Goal: Transaction & Acquisition: Purchase product/service

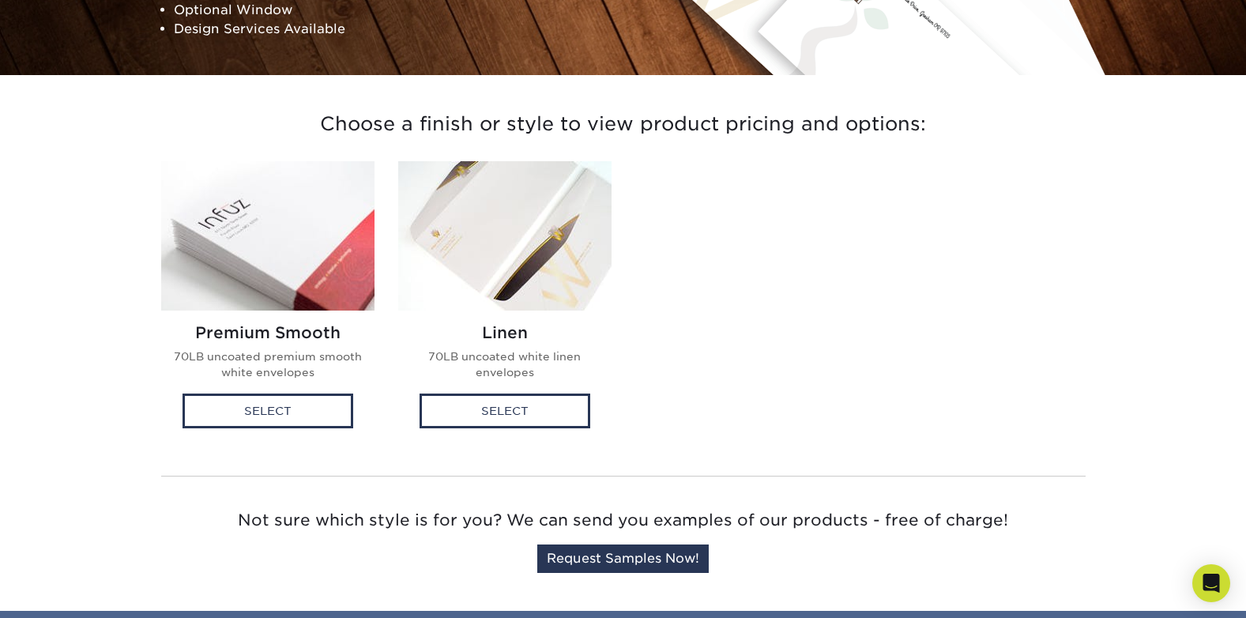
scroll to position [395, 0]
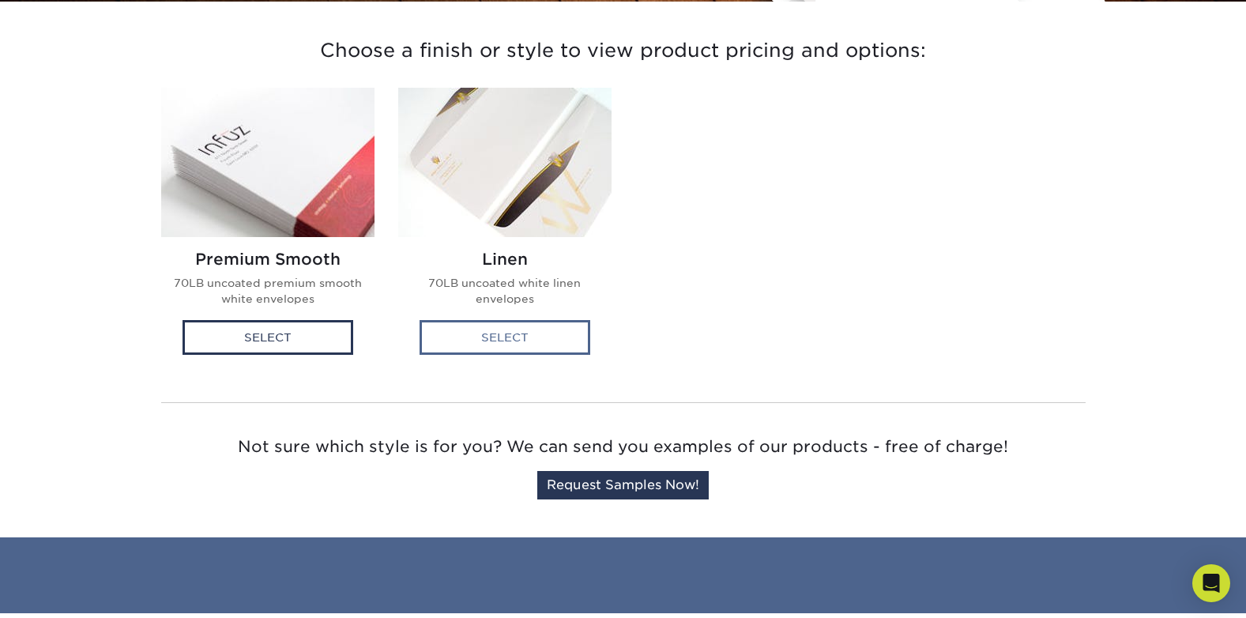
click at [528, 344] on div "Select" at bounding box center [505, 337] width 171 height 35
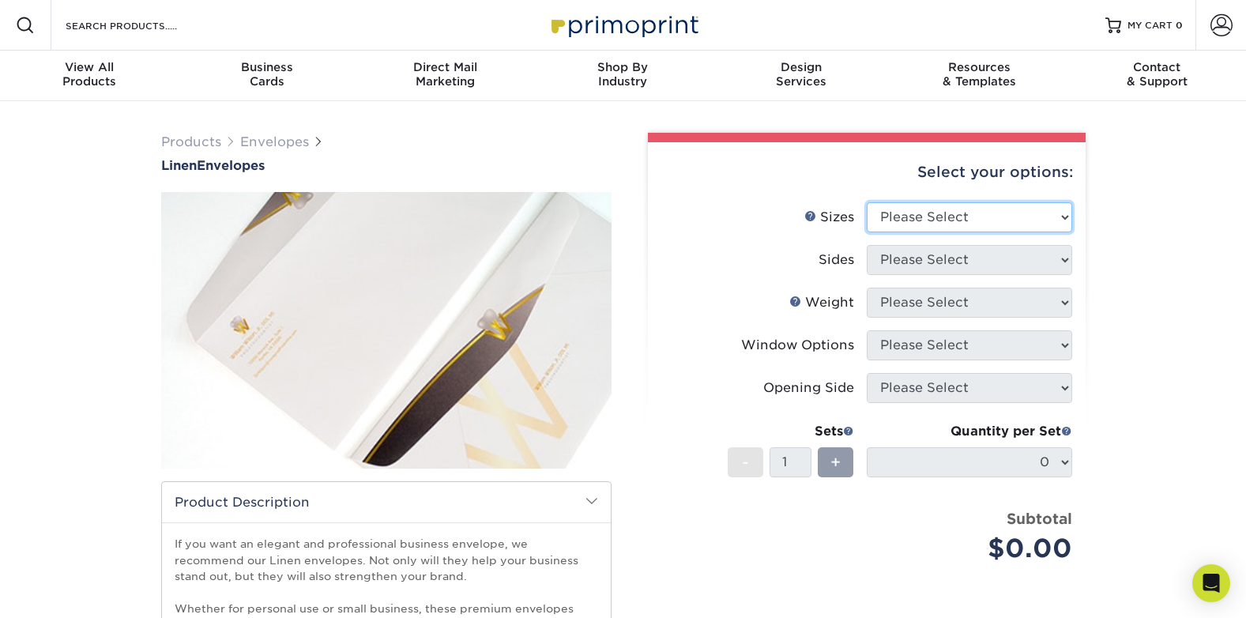
click at [984, 221] on select "Please Select 8.875" x 3.875" 4.125" x 9.5" 5.25" x 7.25" 9" x 12"" at bounding box center [970, 217] width 206 height 30
select select "3.88x8.88"
click at [867, 202] on select "Please Select 8.875" x 3.875" 4.125" x 9.5" 5.25" x 7.25" 9" x 12"" at bounding box center [970, 217] width 206 height 30
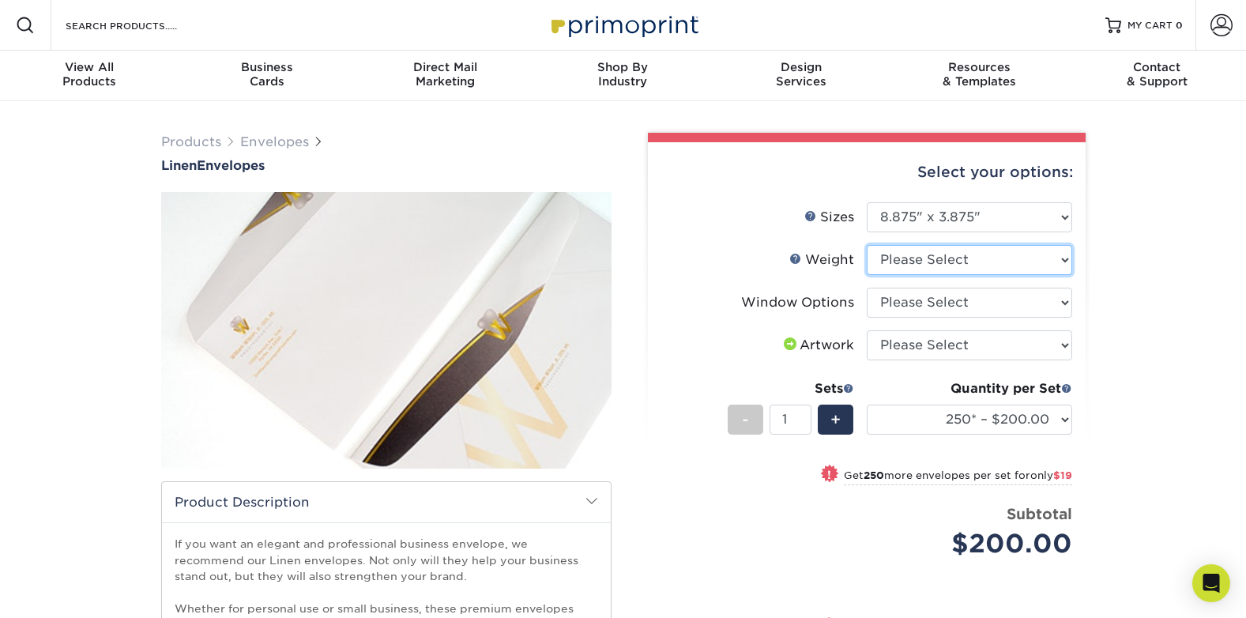
click at [926, 264] on select "Please Select 70LB" at bounding box center [970, 260] width 206 height 30
select select "70LB"
click at [867, 245] on select "Please Select 70LB" at bounding box center [970, 260] width 206 height 30
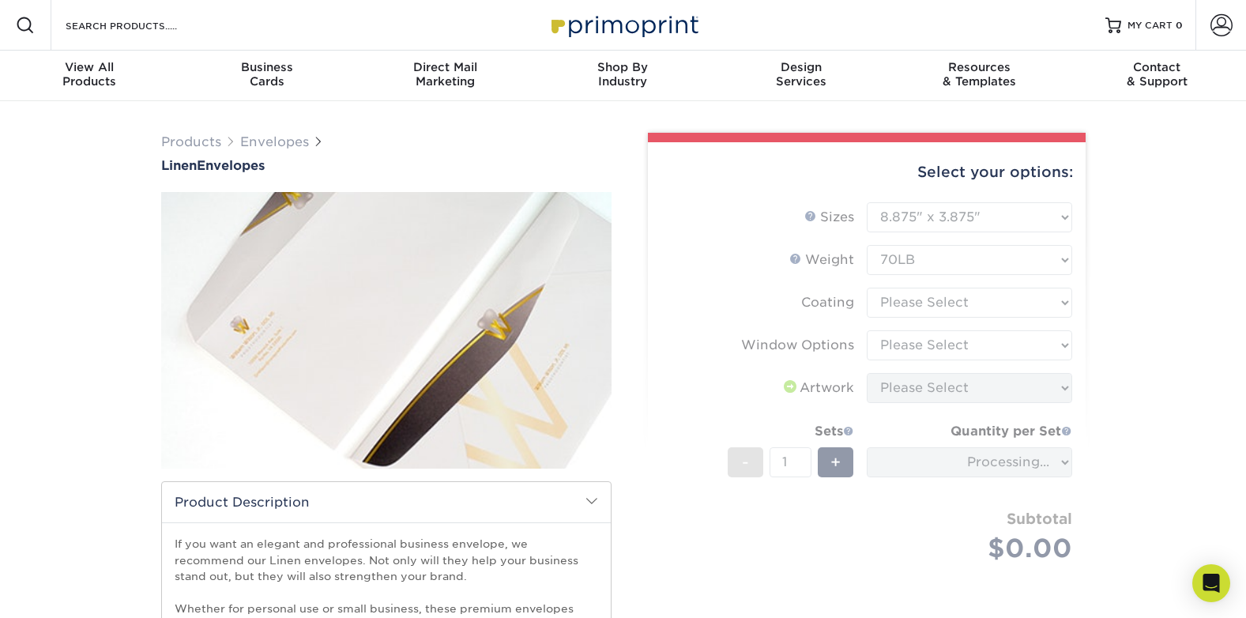
click at [915, 311] on form "Sizes Help Sizes Please Select 8.875" x 3.875" 4.125" x 9.5" 5.25" x 7.25" 9" x…" at bounding box center [867, 401] width 413 height 398
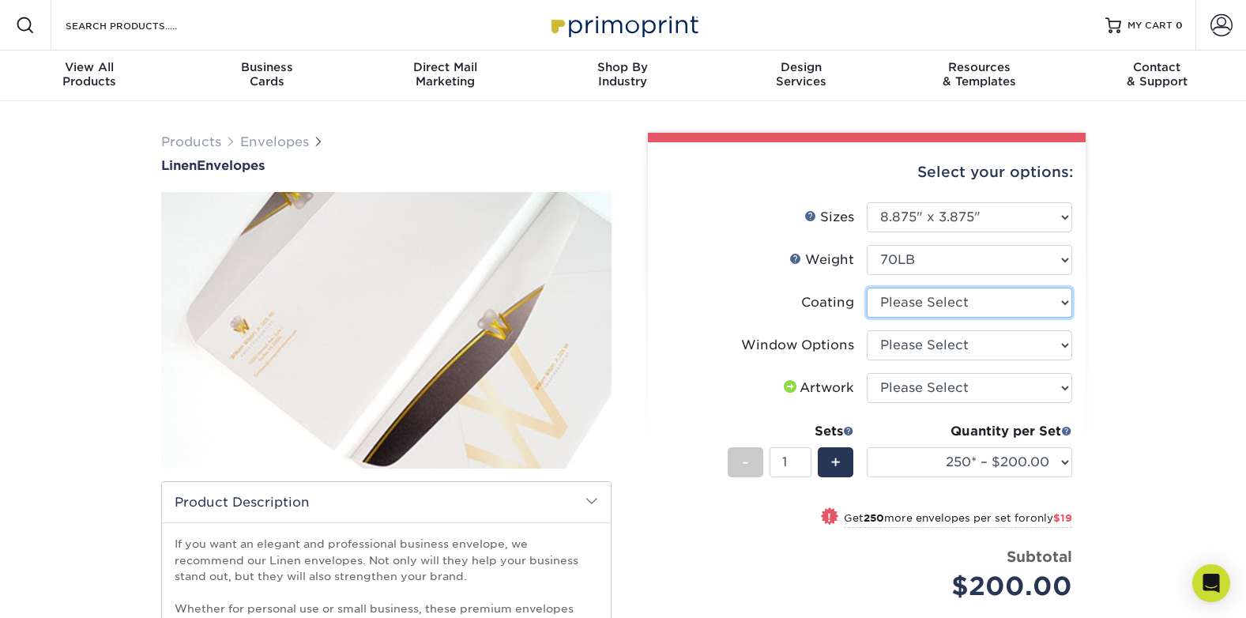
click at [984, 304] on select at bounding box center [970, 303] width 206 height 30
select select "3e7618de-abca-4bda-9f97-8b9129e913d8"
click at [867, 288] on select at bounding box center [970, 303] width 206 height 30
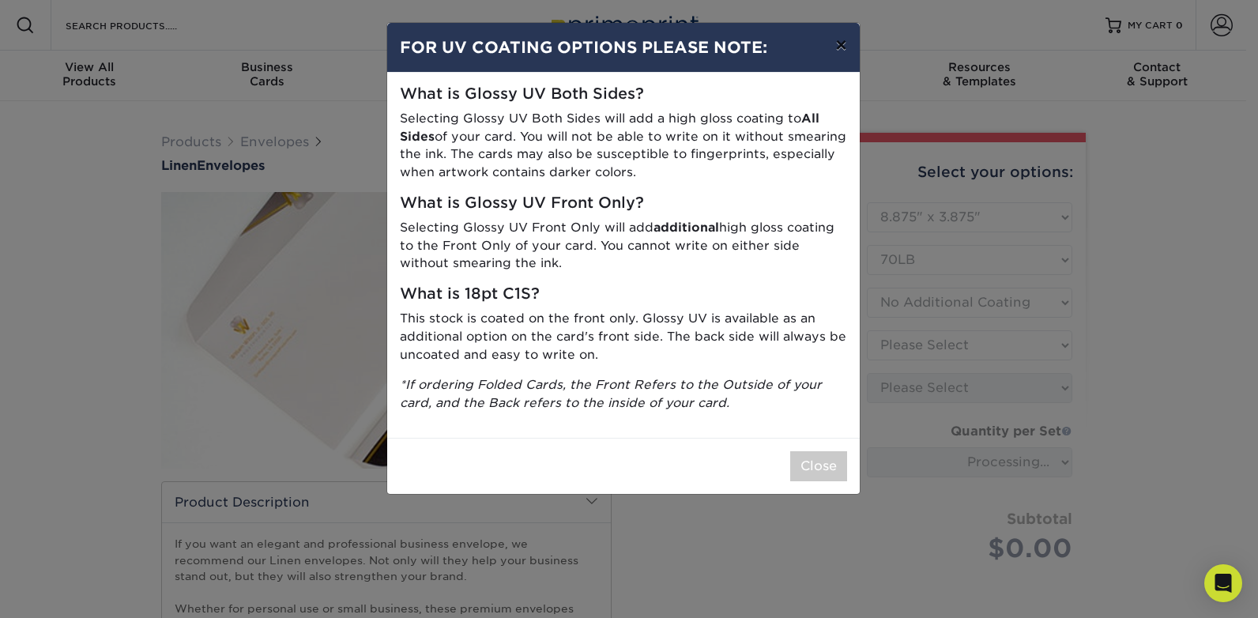
click at [840, 41] on button "×" at bounding box center [841, 45] width 36 height 44
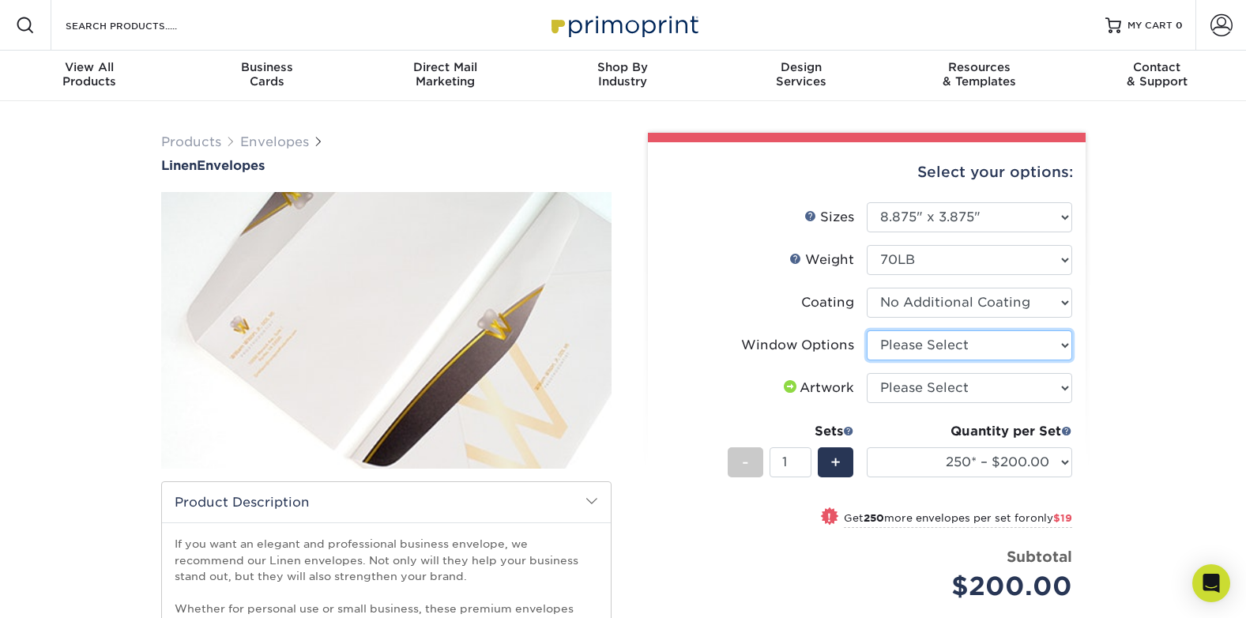
click at [947, 356] on select "Please Select No Window Window (Left Side)" at bounding box center [970, 345] width 206 height 30
select select "1f9e9f9f-4237-4243-ba79-49052844f6e6"
click at [867, 330] on select "Please Select No Window Window (Left Side)" at bounding box center [970, 345] width 206 height 30
click at [919, 390] on select "Please Select I will upload files I need a design - $50" at bounding box center [970, 388] width 206 height 30
select select "upload"
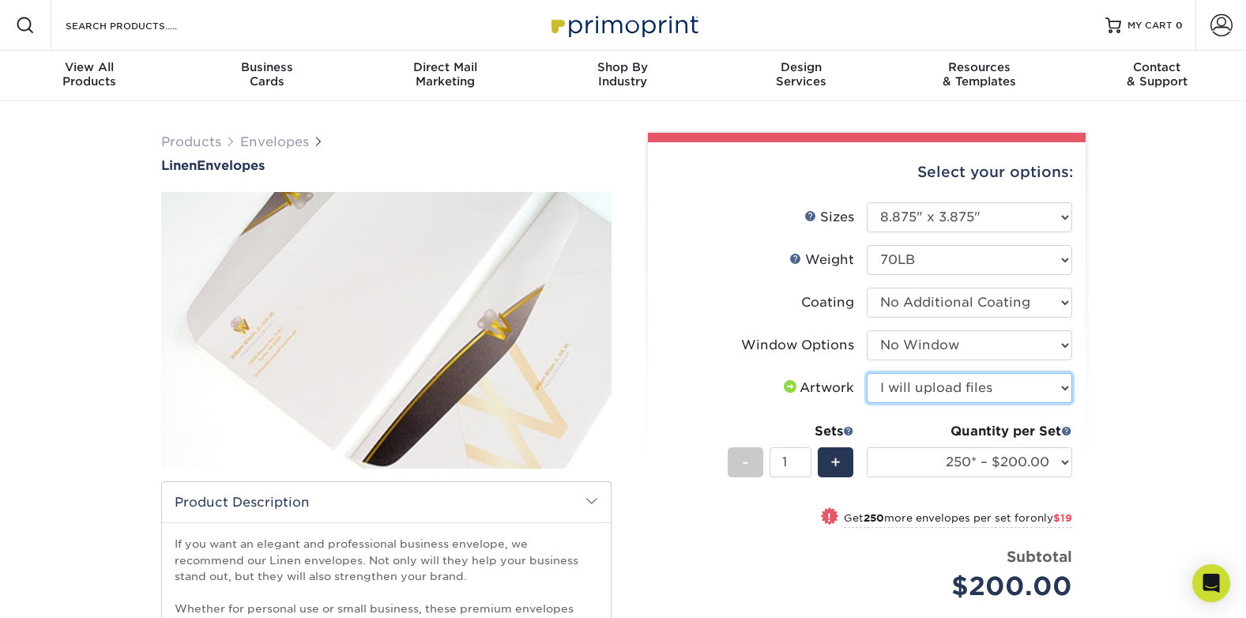
click at [867, 373] on select "Please Select I will upload files I need a design - $50" at bounding box center [970, 388] width 206 height 30
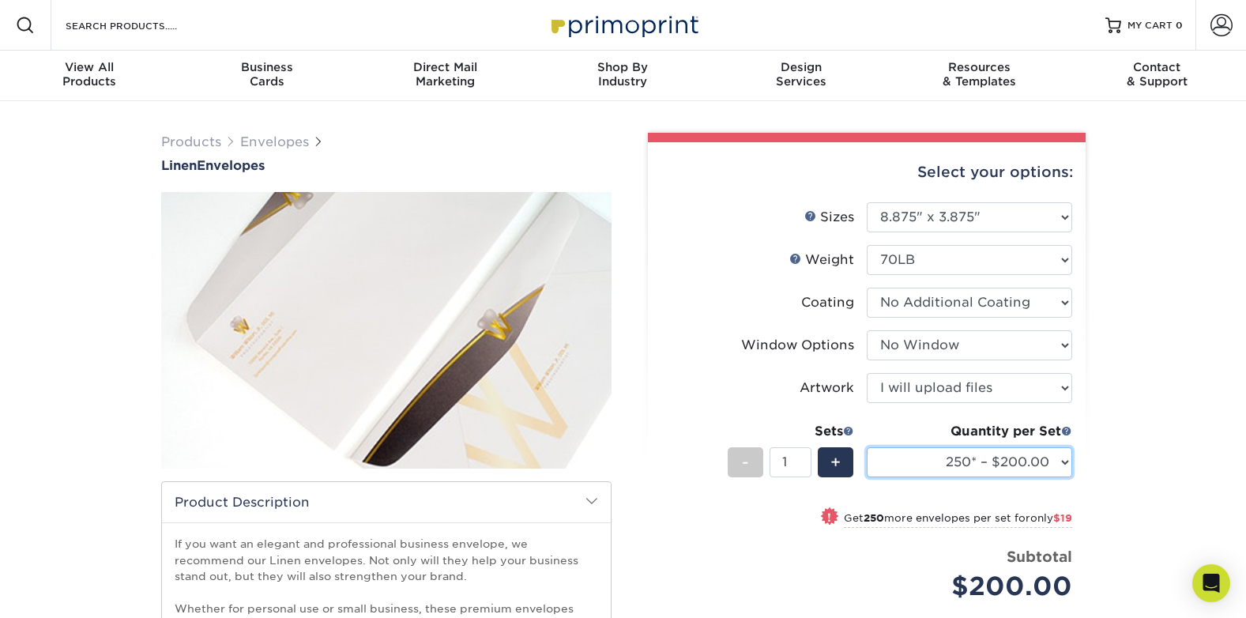
click at [1056, 465] on select "250* – $200.00 500 – $219.00 1000 – $255.00 2500 – $418.00 5000 – $647.00 10000…" at bounding box center [970, 462] width 206 height 30
click at [867, 447] on select "250* – $200.00 500 – $219.00 1000 – $255.00 2500 – $418.00 5000 – $647.00 10000…" at bounding box center [970, 462] width 206 height 30
click at [1144, 355] on div "Products Envelopes Linen Envelopes" at bounding box center [623, 498] width 1246 height 794
click at [1064, 462] on select "250* – $200.00 500 – $219.00 1000 – $255.00 2500 – $418.00 5000 – $647.00 10000…" at bounding box center [970, 462] width 206 height 30
select select "1000 – $255.00"
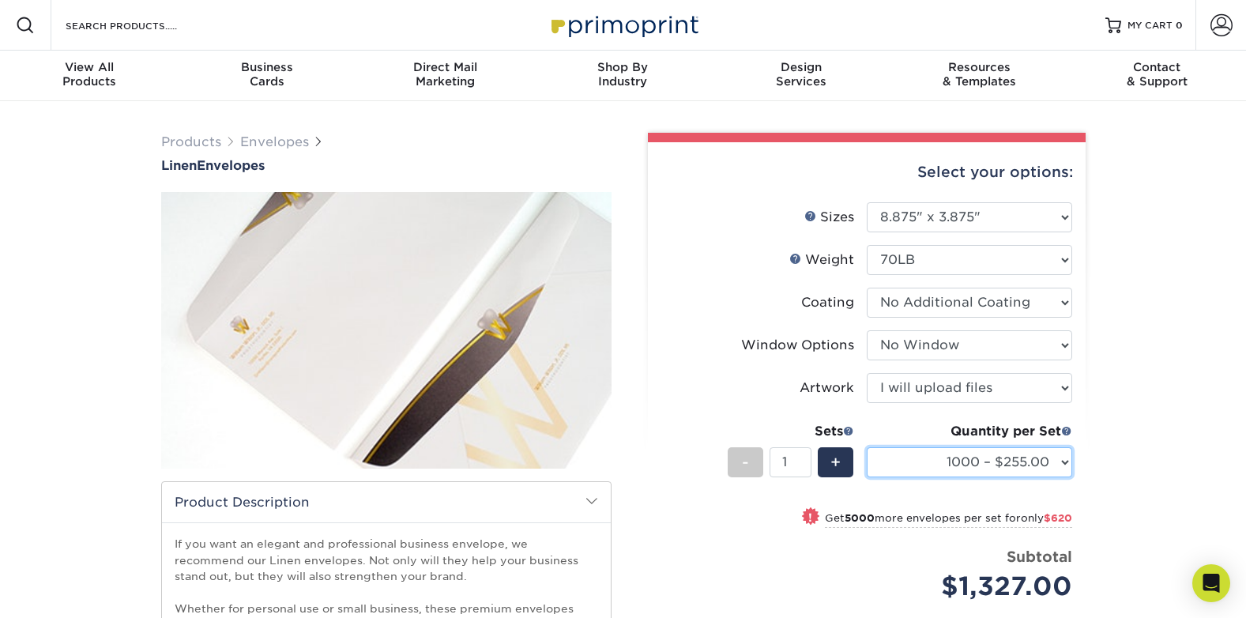
click at [867, 447] on select "250* – $200.00 500 – $219.00 1000 – $255.00 2500 – $418.00 5000 – $647.00 10000…" at bounding box center [970, 462] width 206 height 30
click at [1140, 413] on div "Products Envelopes Linen Envelopes" at bounding box center [623, 498] width 1246 height 794
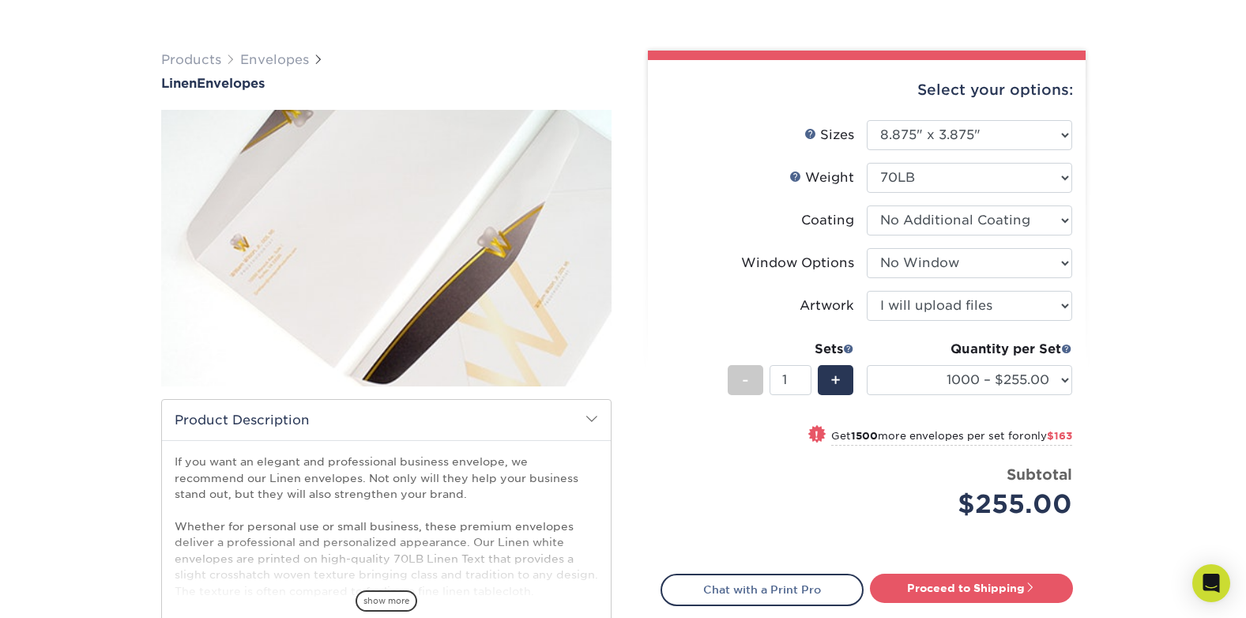
scroll to position [395, 0]
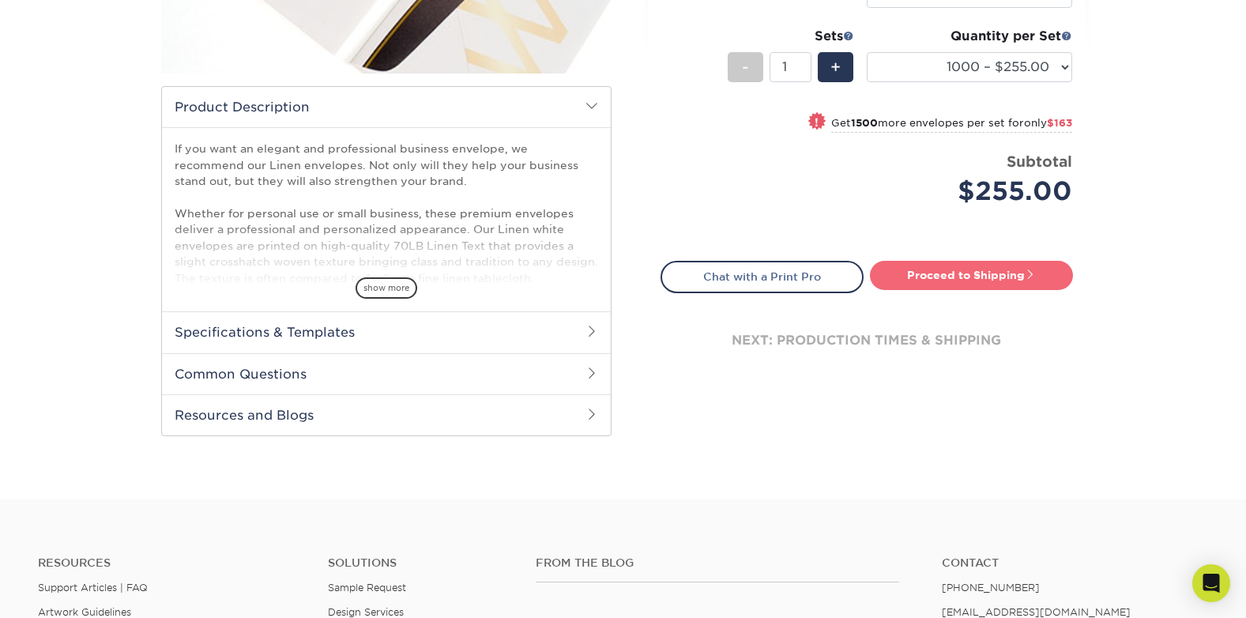
click at [978, 284] on link "Proceed to Shipping" at bounding box center [971, 275] width 203 height 28
type input "Set 1"
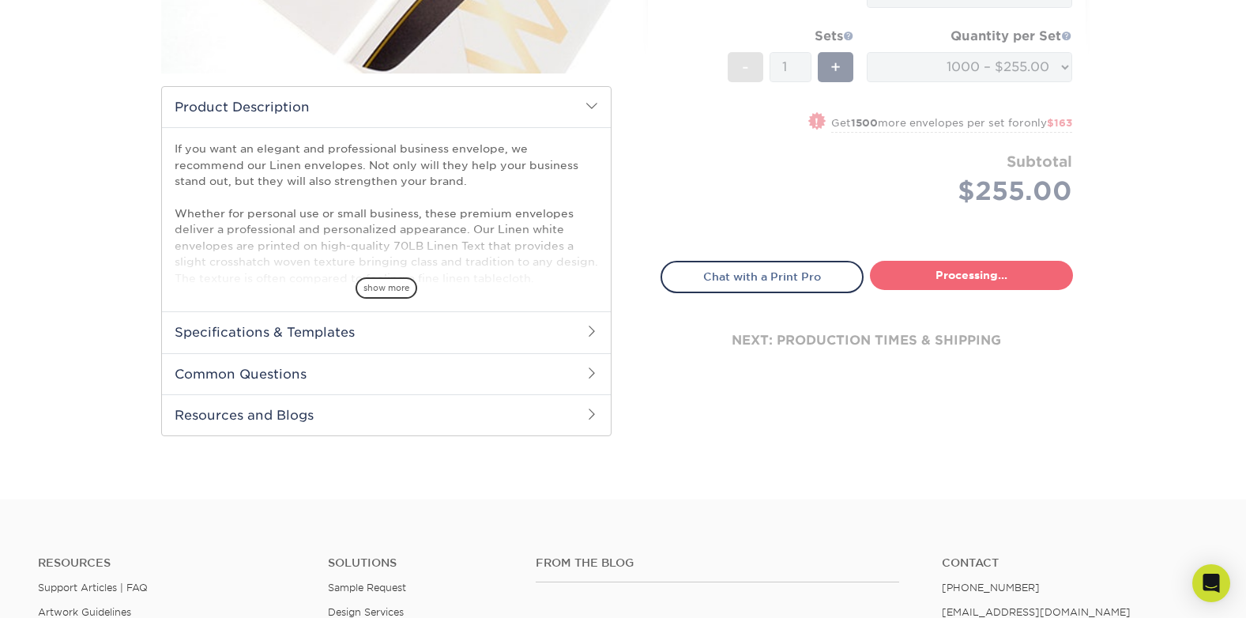
select select "8e3e67d6-51d8-4d5e-a483-dcc8c47f9a39"
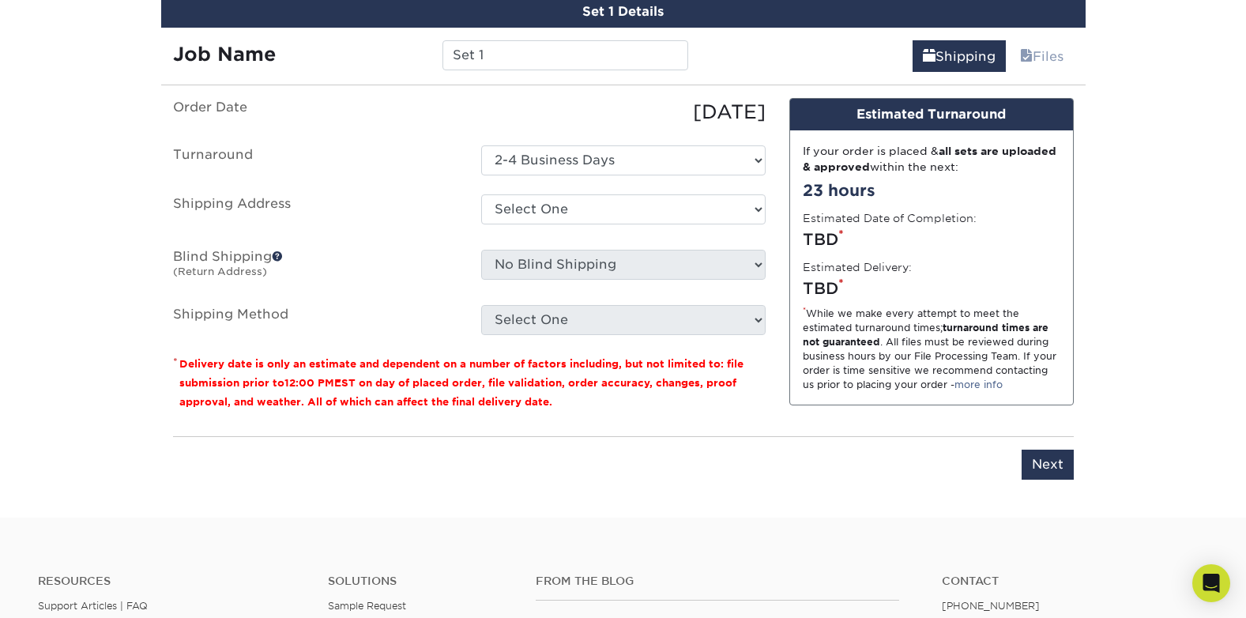
scroll to position [912, 0]
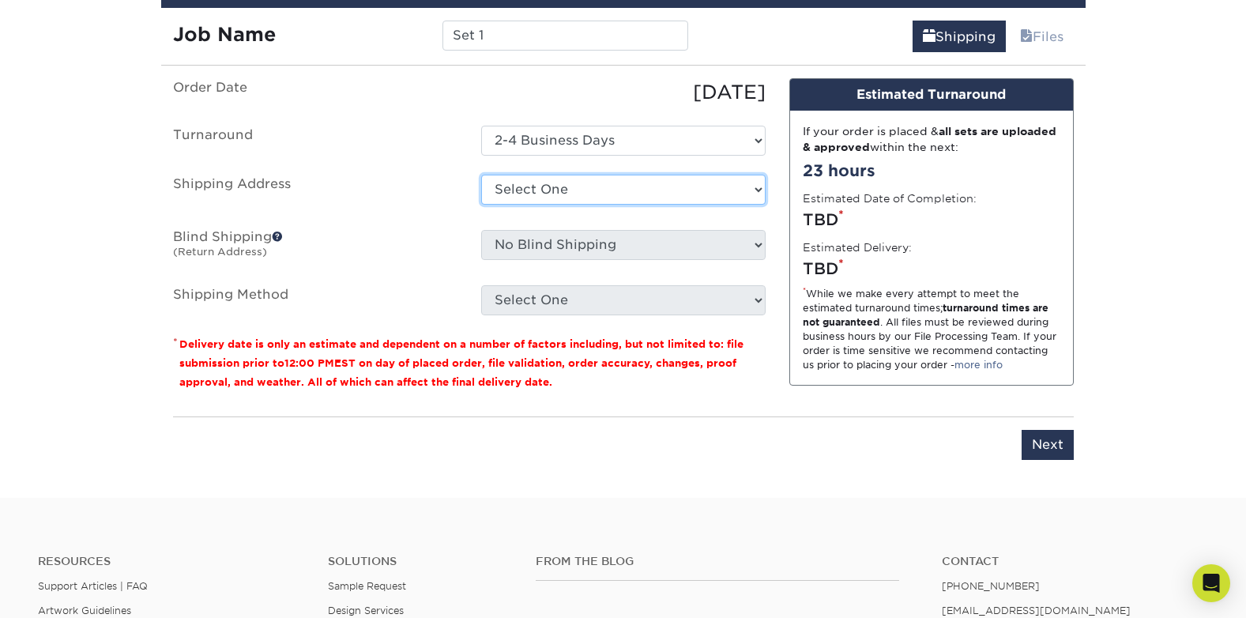
click at [575, 190] on select "Select One + Add New Address - Login" at bounding box center [623, 190] width 285 height 30
